Goal: Information Seeking & Learning: Learn about a topic

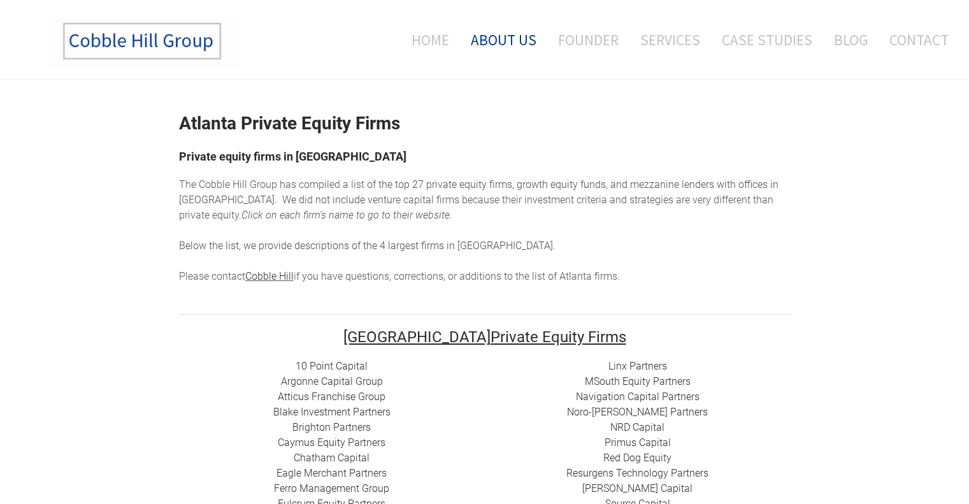
click at [526, 40] on link "About Us" at bounding box center [503, 39] width 85 height 53
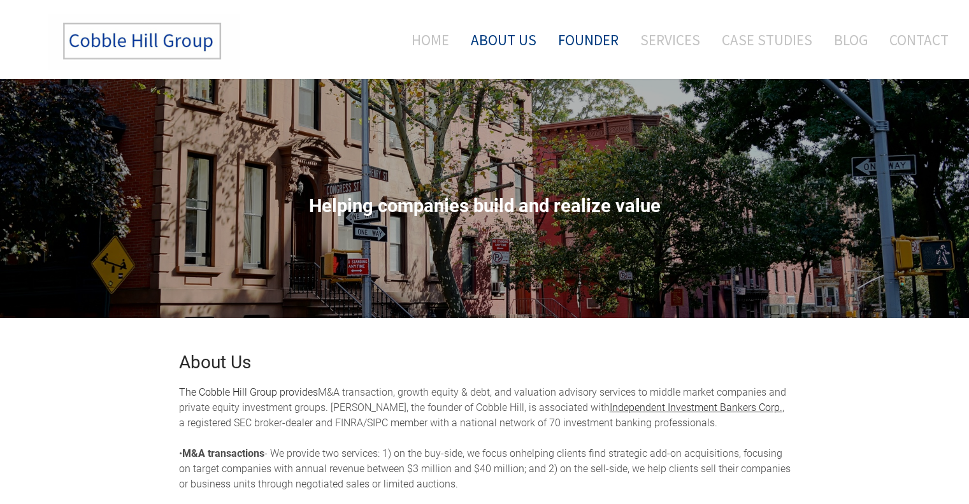
click at [603, 43] on link "Founder" at bounding box center [589, 39] width 80 height 53
